Goal: Information Seeking & Learning: Learn about a topic

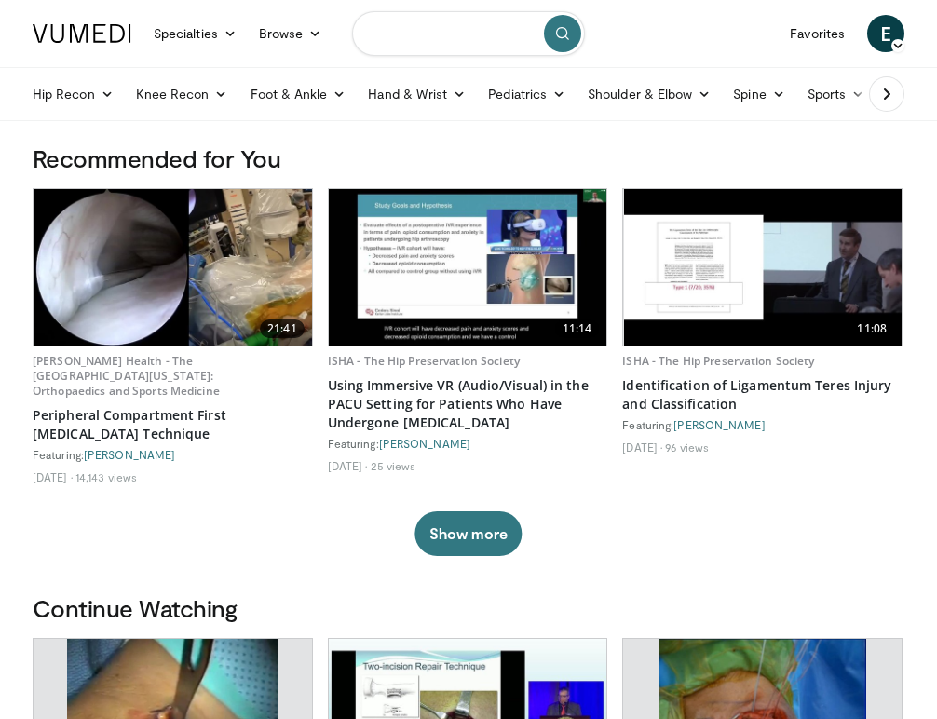
drag, startPoint x: 410, startPoint y: 33, endPoint x: 421, endPoint y: 32, distance: 11.2
click at [410, 33] on input "Search topics, interventions" at bounding box center [468, 33] width 233 height 45
type input "**********"
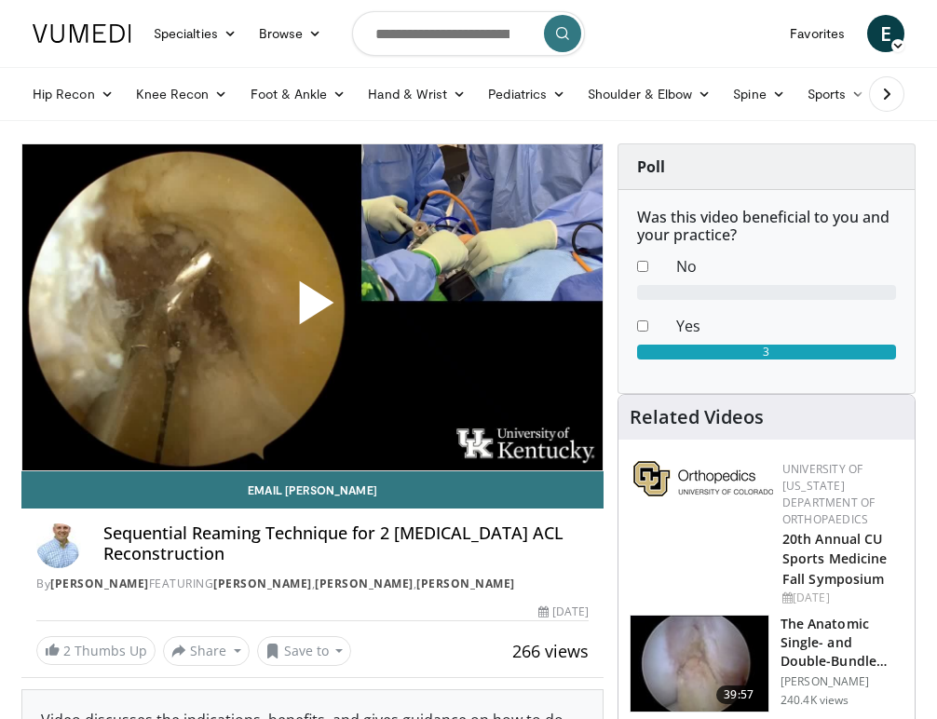
click at [312, 308] on span "Video Player" at bounding box center [312, 308] width 0 height 0
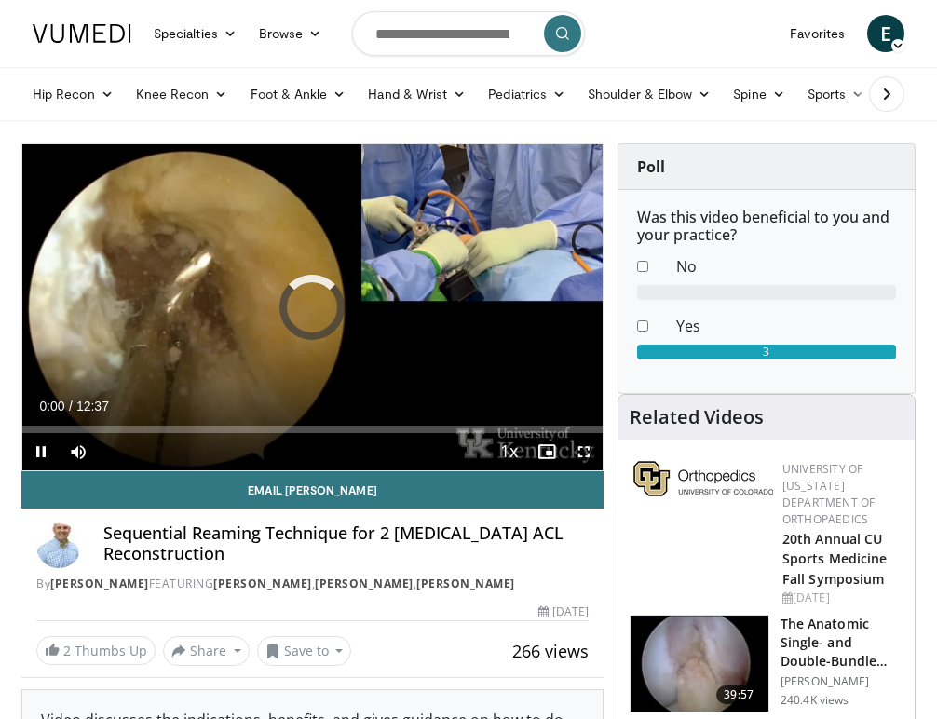
click at [590, 453] on span "Video Player" at bounding box center [584, 451] width 37 height 37
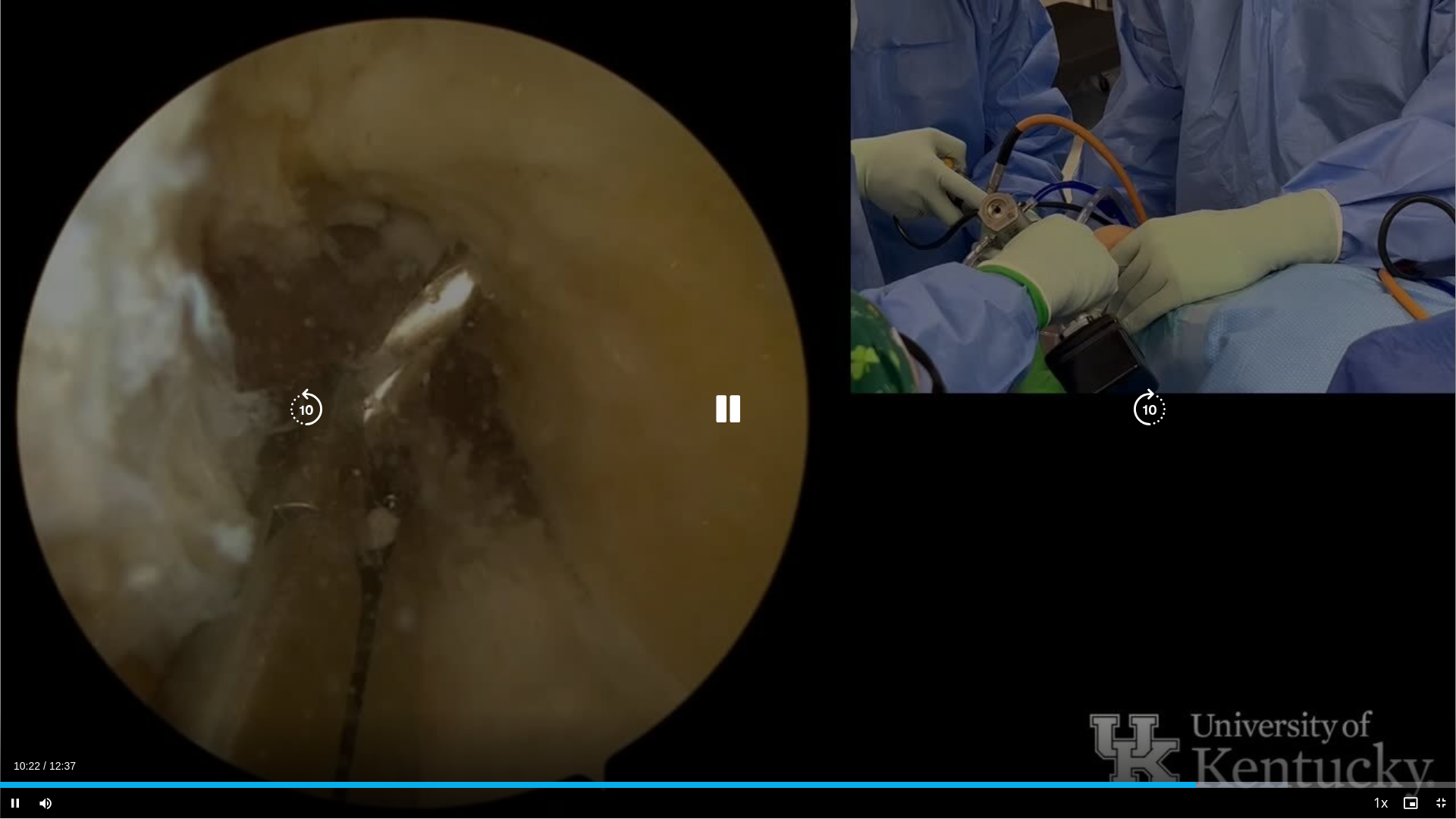
drag, startPoint x: 719, startPoint y: 409, endPoint x: 731, endPoint y: 418, distance: 15.0
click at [719, 409] on icon "Video Player" at bounding box center [728, 410] width 42 height 42
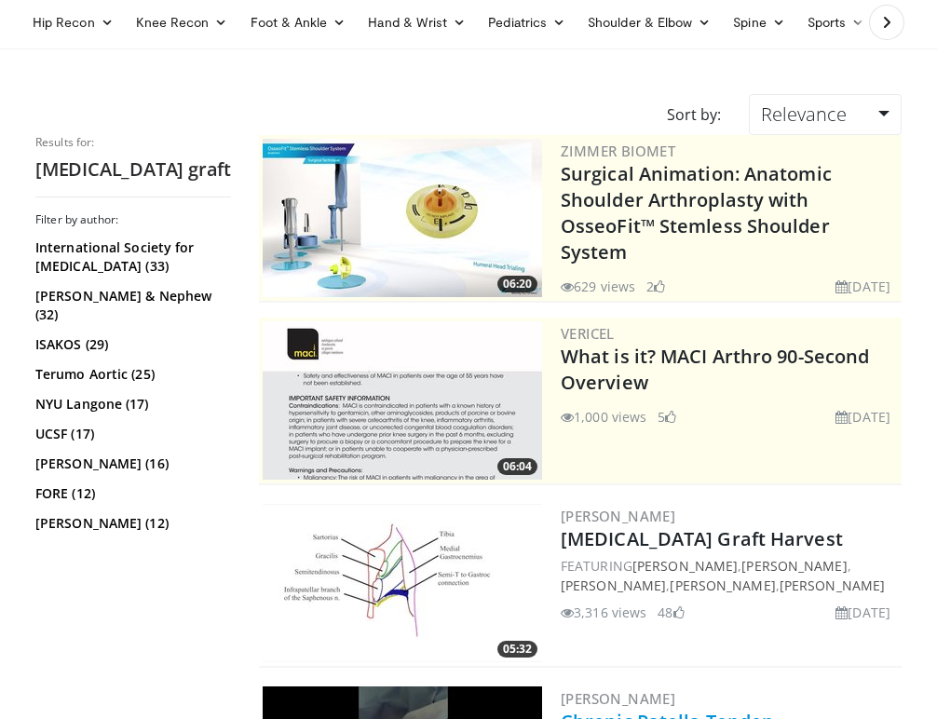
scroll to position [277, 0]
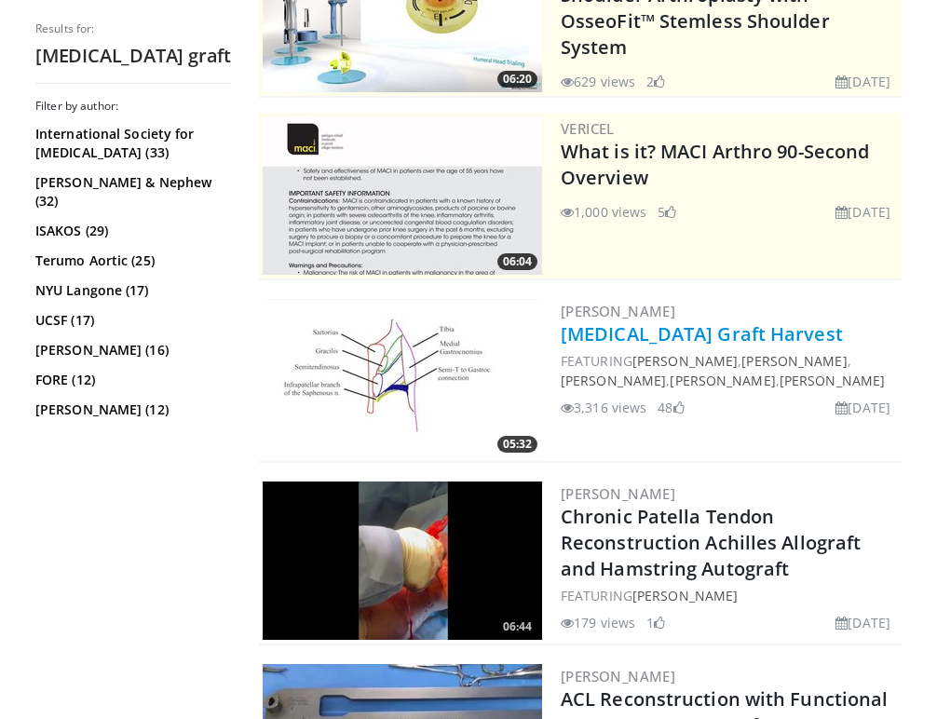
click at [677, 331] on link "Hamstring Graft Harvest" at bounding box center [702, 333] width 282 height 25
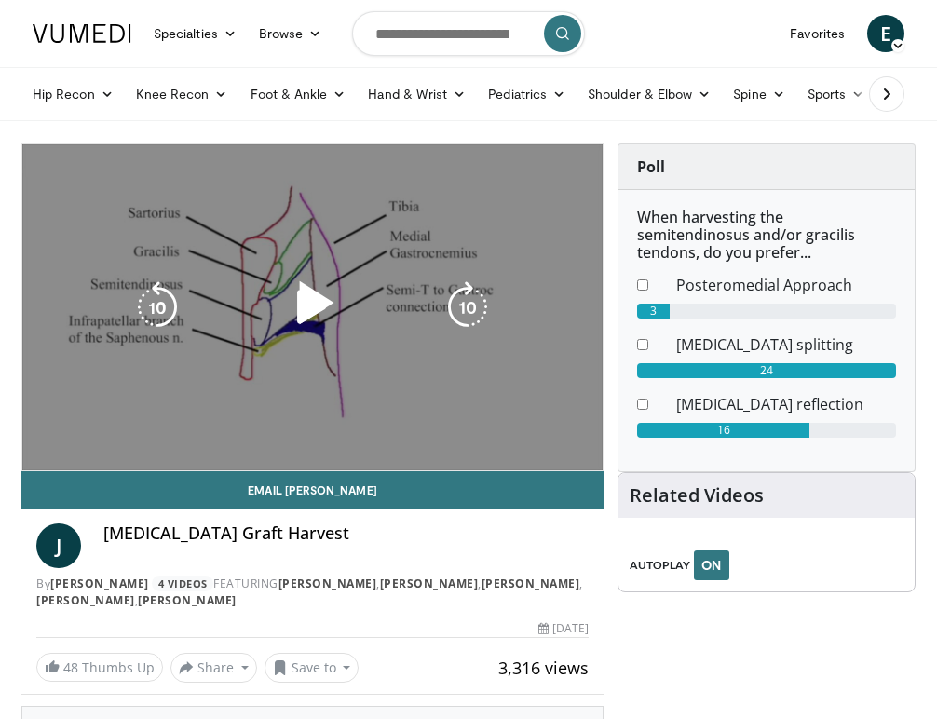
click at [312, 308] on span "Video Player" at bounding box center [312, 308] width 0 height 0
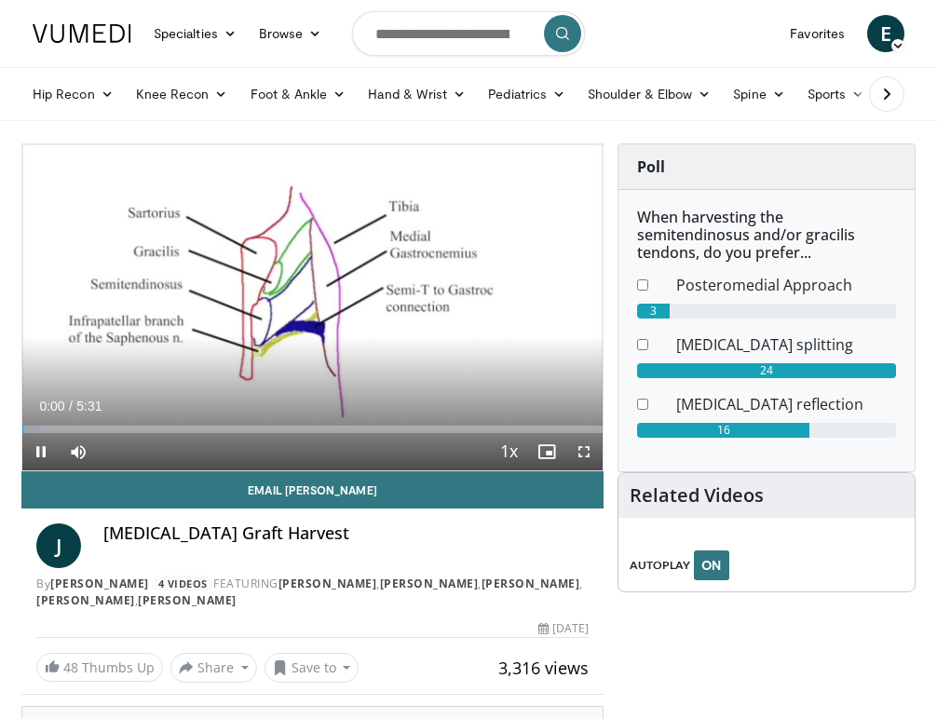
click at [586, 451] on span "Video Player" at bounding box center [584, 451] width 37 height 37
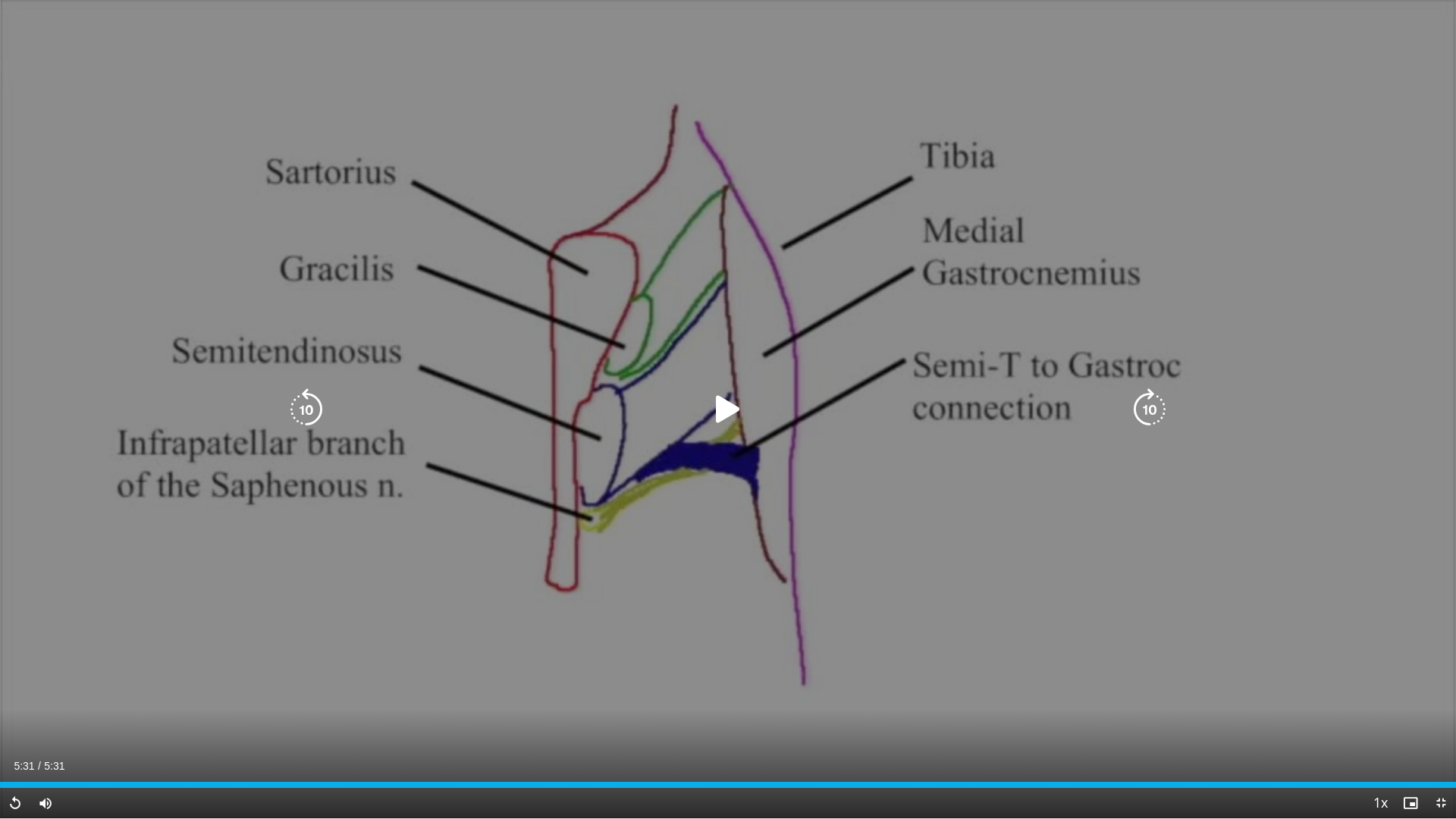
click at [727, 401] on icon "Video Player" at bounding box center [728, 410] width 42 height 42
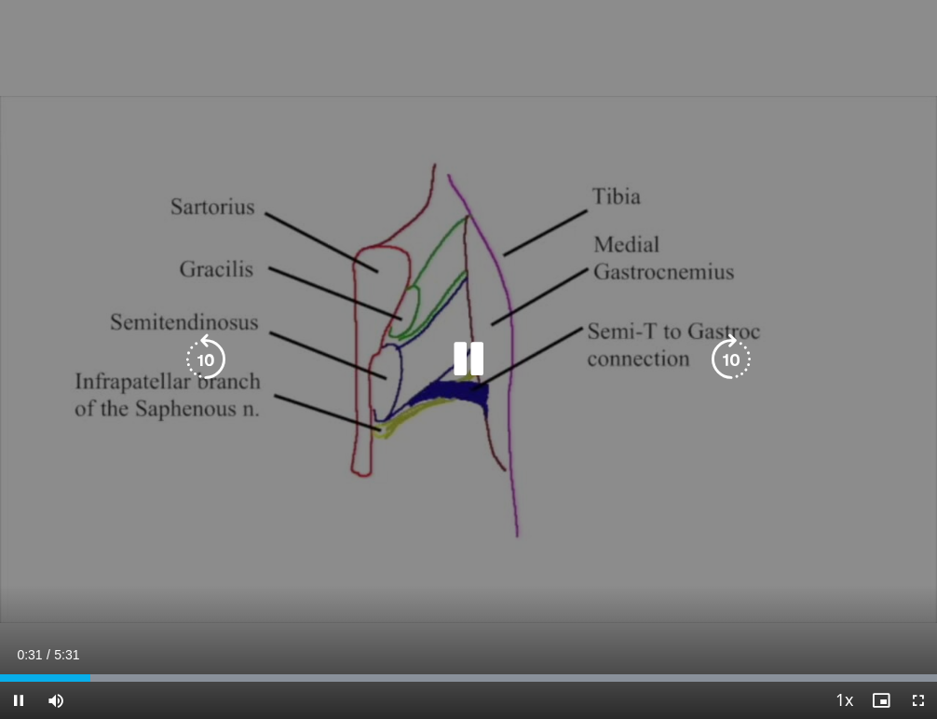
scroll to position [210, 0]
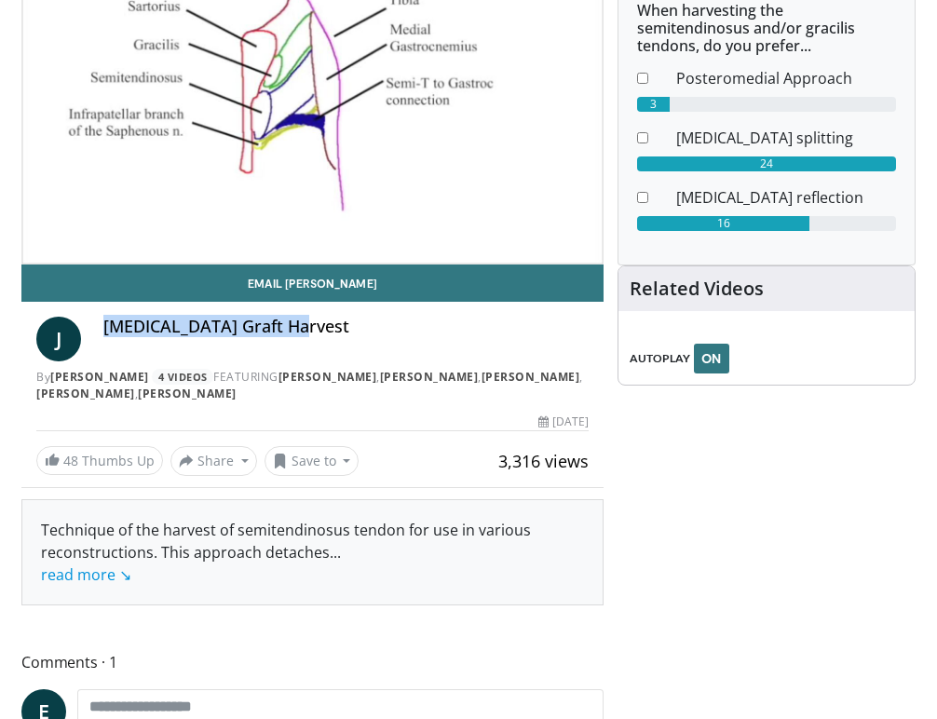
drag, startPoint x: 288, startPoint y: 328, endPoint x: 103, endPoint y: 321, distance: 185.6
click at [103, 321] on div "J [MEDICAL_DATA] Graft Harvest By [PERSON_NAME] 4 Videos FEATURING [PERSON_NAME…" at bounding box center [312, 360] width 553 height 86
copy h4 "[MEDICAL_DATA] Graft Harvest"
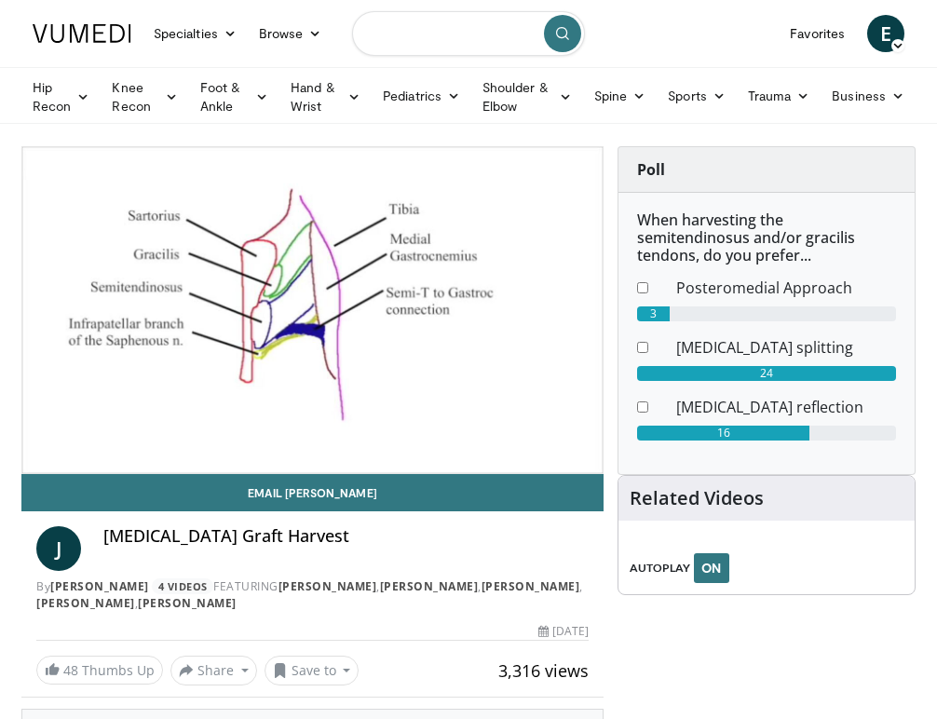
click at [457, 48] on input "Search topics, interventions" at bounding box center [468, 33] width 233 height 45
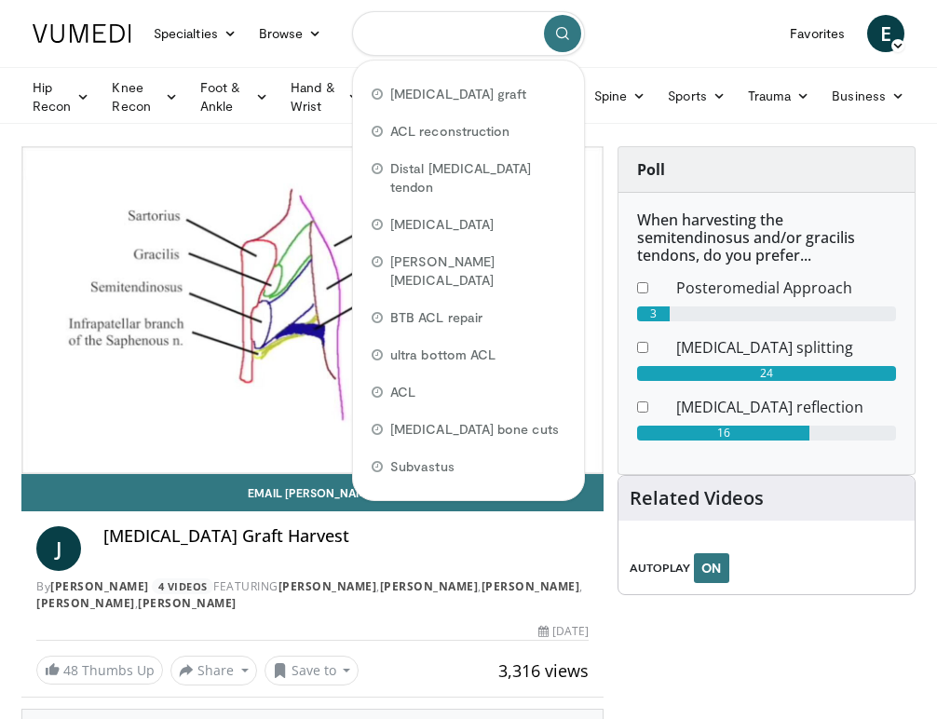
paste input "**********"
type input "**********"
